Goal: Task Accomplishment & Management: Manage account settings

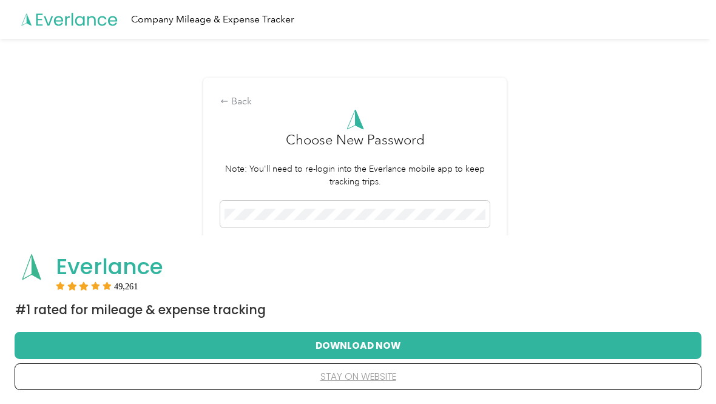
click at [103, 141] on div "Back Choose New Password Note: You'll need to re-login into the Everlance mobil…" at bounding box center [355, 217] width 710 height 356
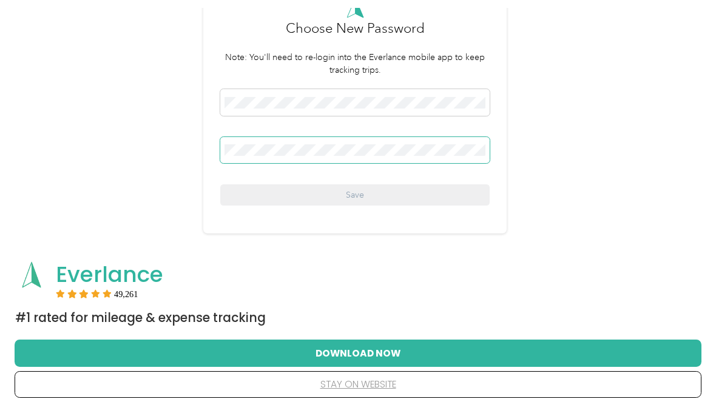
scroll to position [119, 0]
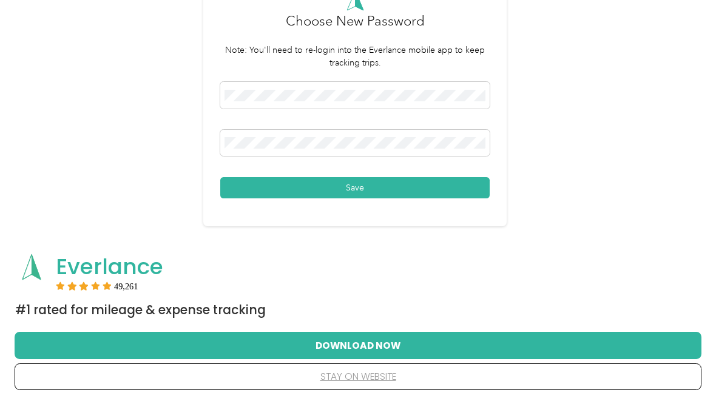
click at [680, 233] on div "Back Choose New Password Note: You'll need to re-login into the Everlance mobil…" at bounding box center [355, 98] width 710 height 356
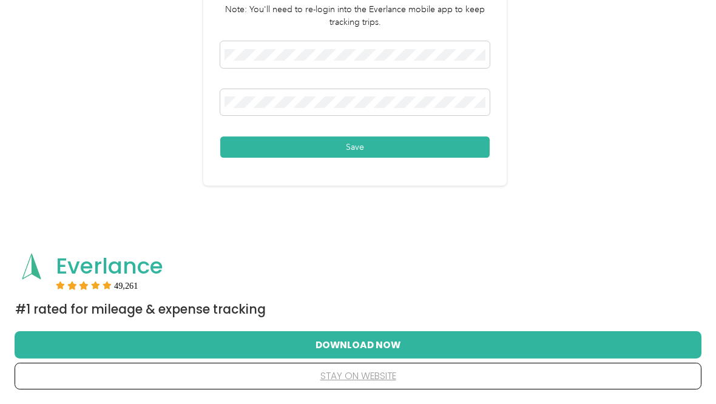
click at [365, 382] on button "stay on website" at bounding box center [358, 376] width 648 height 25
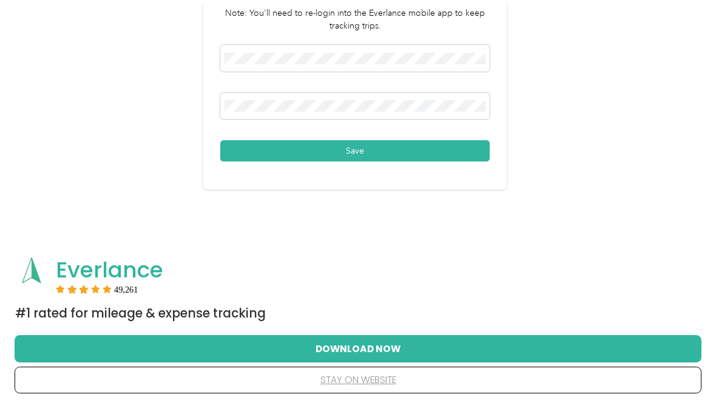
scroll to position [2, 0]
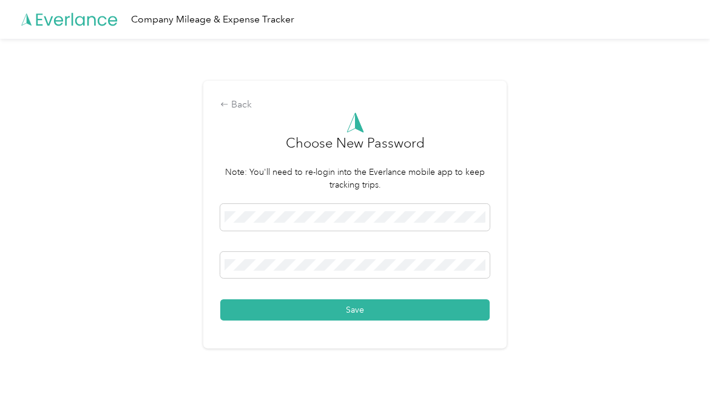
click at [374, 317] on button "Save" at bounding box center [354, 309] width 269 height 21
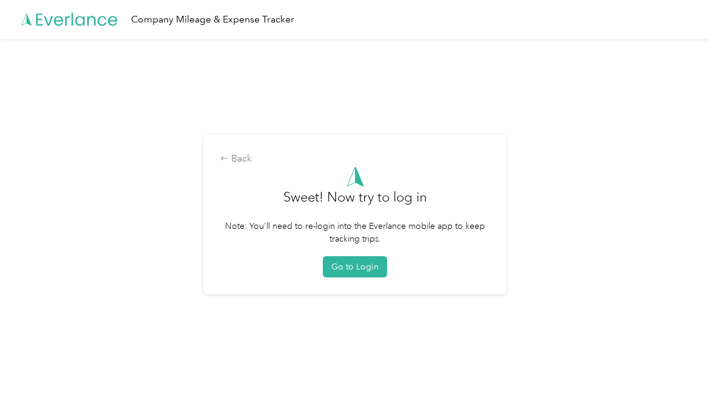
click at [359, 271] on button "Go to Login" at bounding box center [355, 266] width 64 height 21
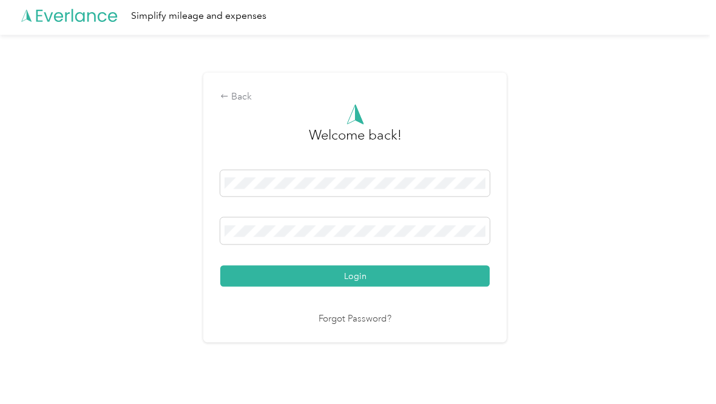
scroll to position [4, 0]
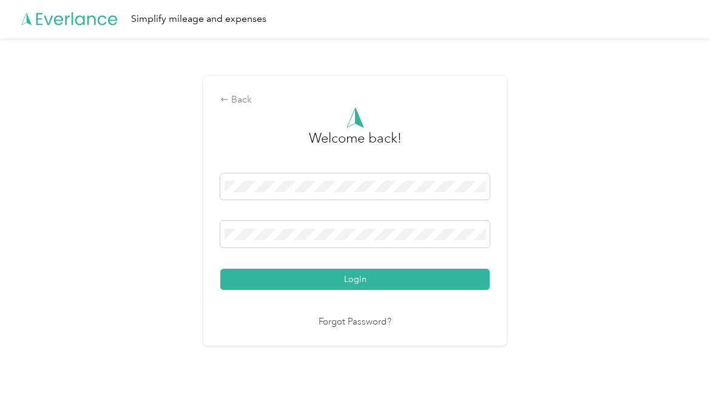
click at [464, 248] on span at bounding box center [354, 235] width 269 height 27
click at [429, 285] on button "Login" at bounding box center [354, 279] width 269 height 21
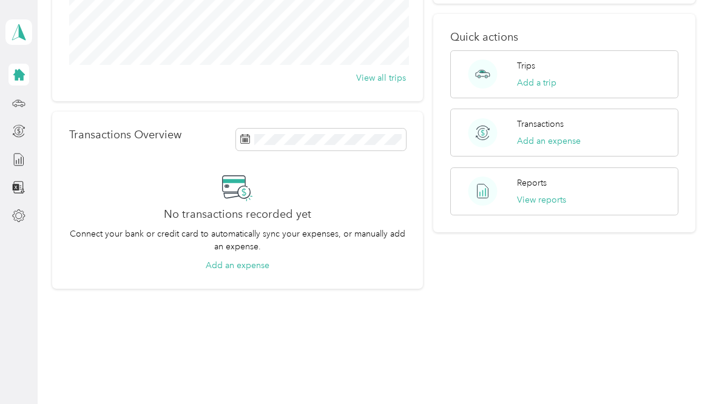
click at [709, 178] on div "Home Trips Overview 12,512.4 mi Work 540.2 mi Personal 0 mi Unclassified View a…" at bounding box center [374, 76] width 672 height 558
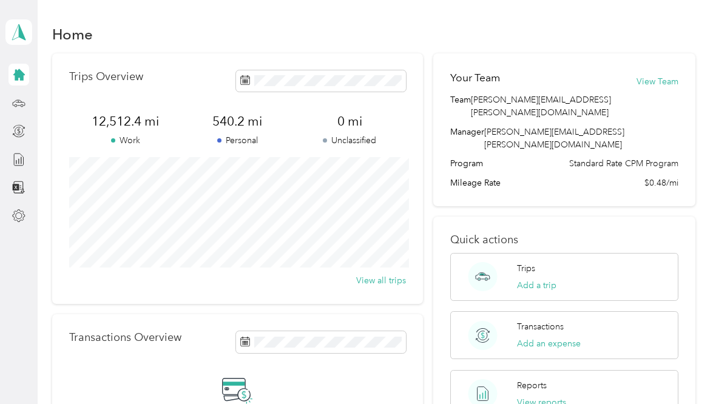
click at [23, 108] on icon at bounding box center [18, 102] width 13 height 13
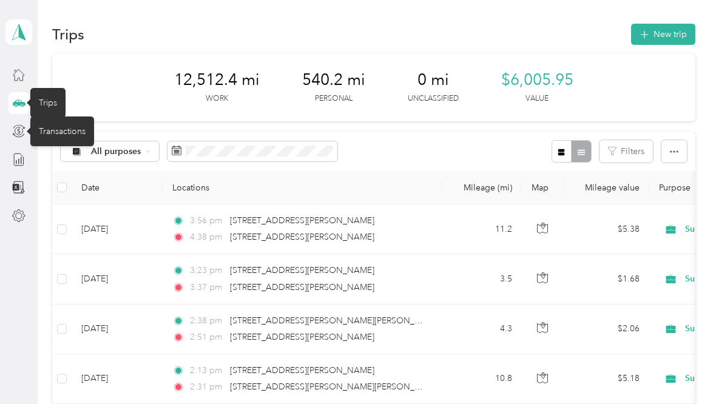
click at [21, 129] on icon at bounding box center [18, 130] width 13 height 13
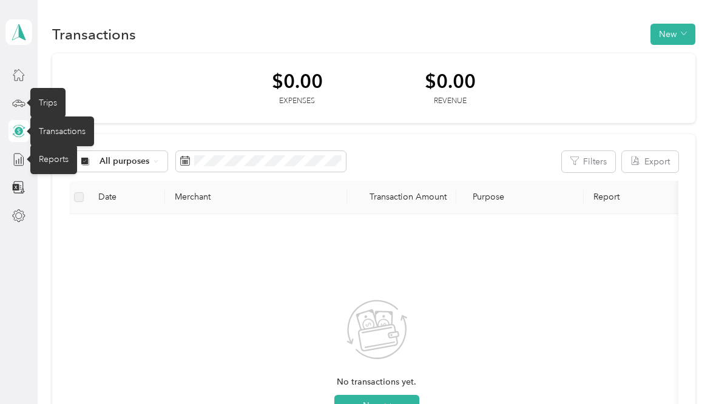
click at [17, 155] on icon at bounding box center [18, 159] width 13 height 13
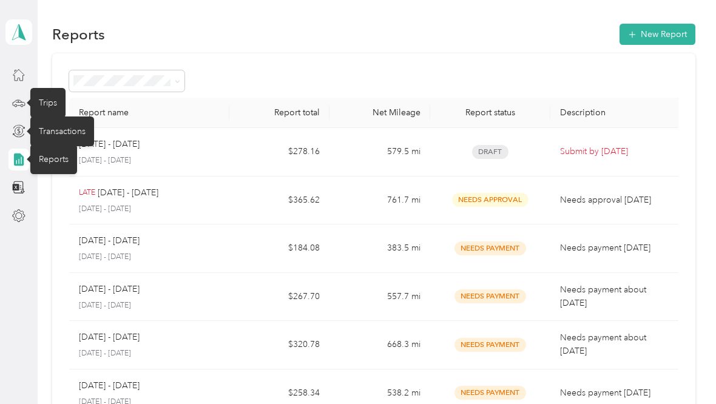
click at [26, 259] on aside "[PERSON_NAME] Personal dashboard" at bounding box center [19, 202] width 38 height 404
